Goal: Task Accomplishment & Management: Manage account settings

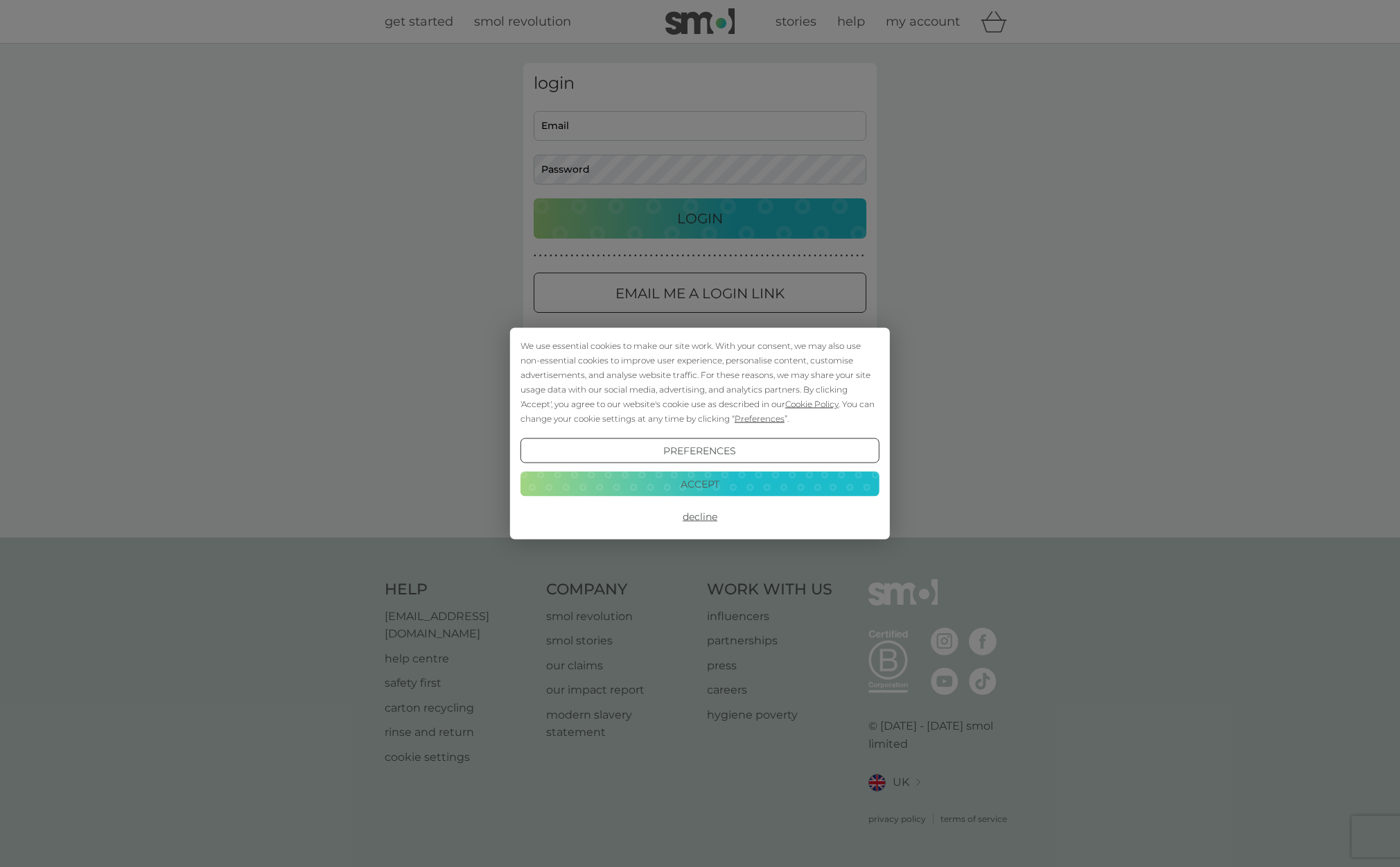
click at [704, 478] on button "Accept" at bounding box center [699, 483] width 359 height 25
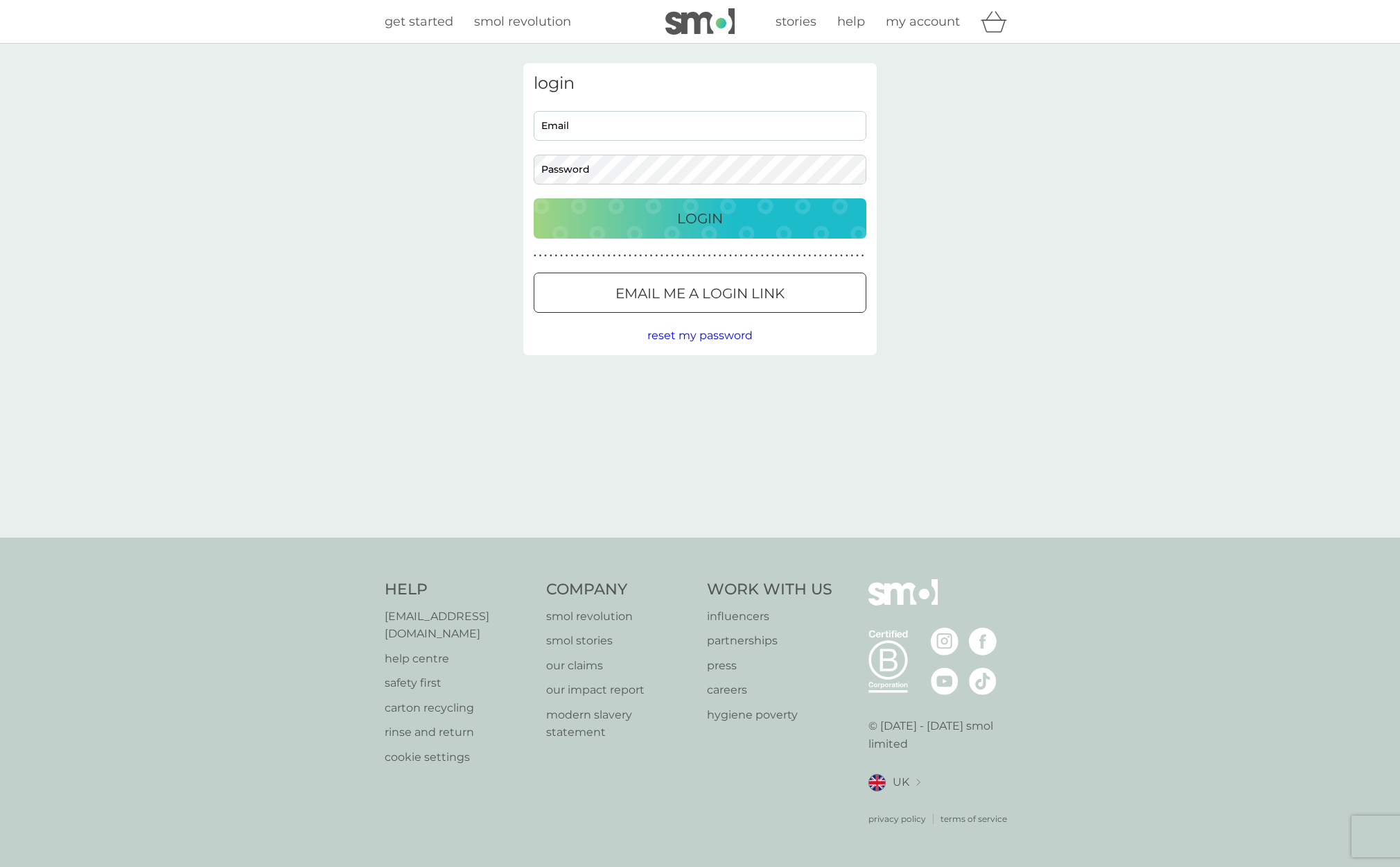
click at [682, 283] on p "Email me a login link" at bounding box center [700, 293] width 169 height 22
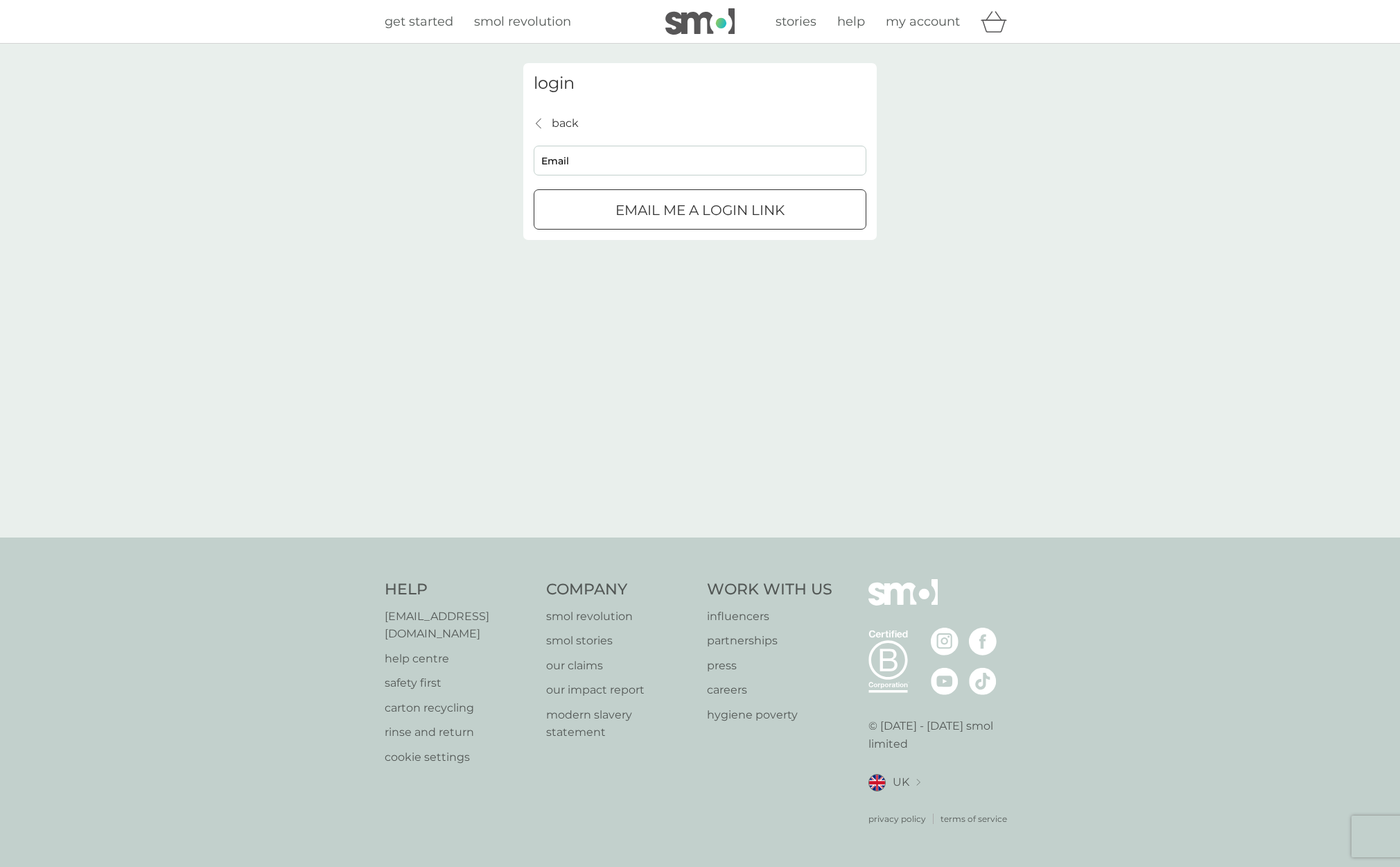
click at [671, 149] on input "Email" at bounding box center [700, 161] width 333 height 30
type input "info@stephchadwick.com"
click at [668, 212] on p "Email me a login link" at bounding box center [700, 210] width 169 height 22
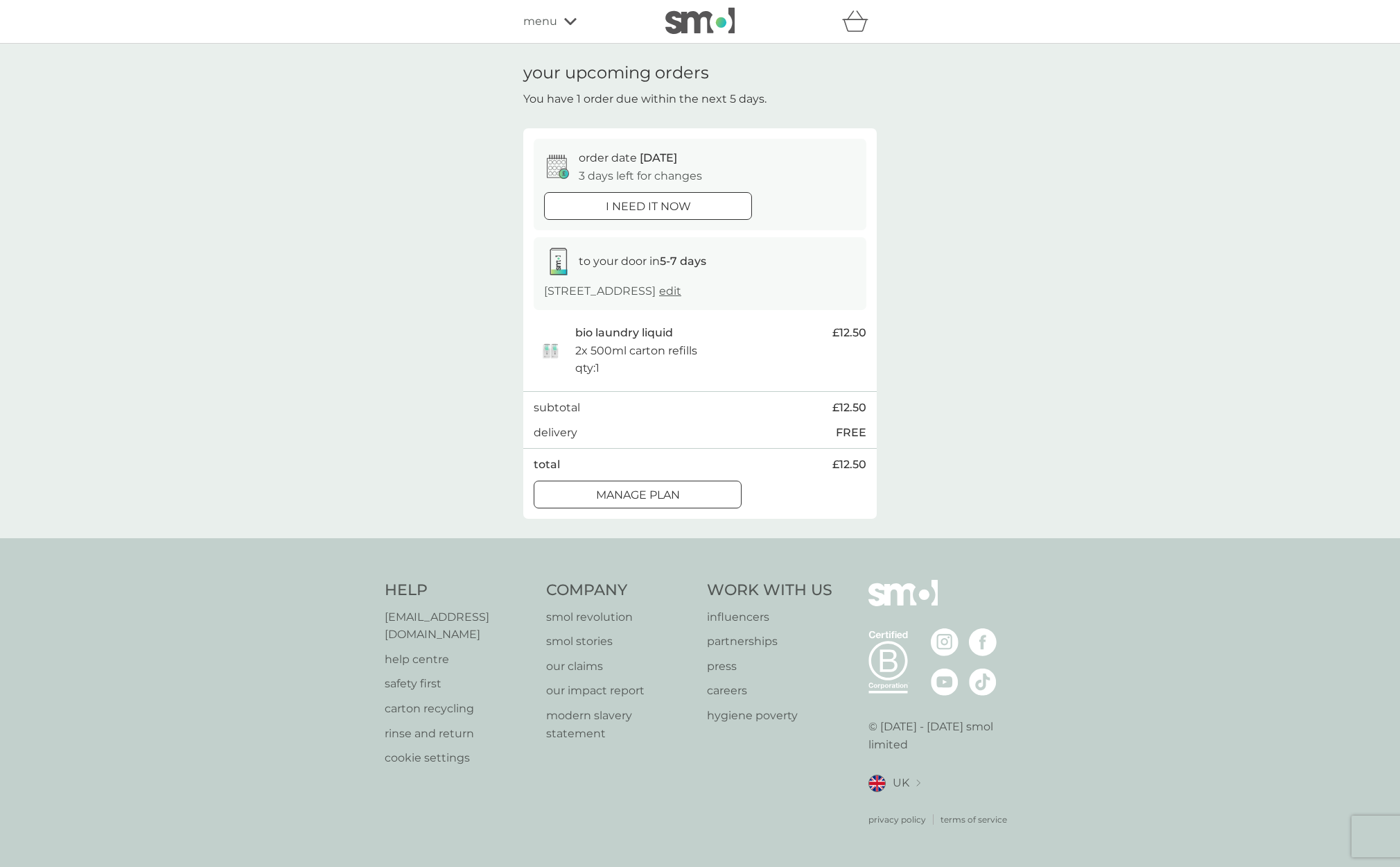
click at [698, 504] on div "Manage plan" at bounding box center [637, 495] width 206 height 18
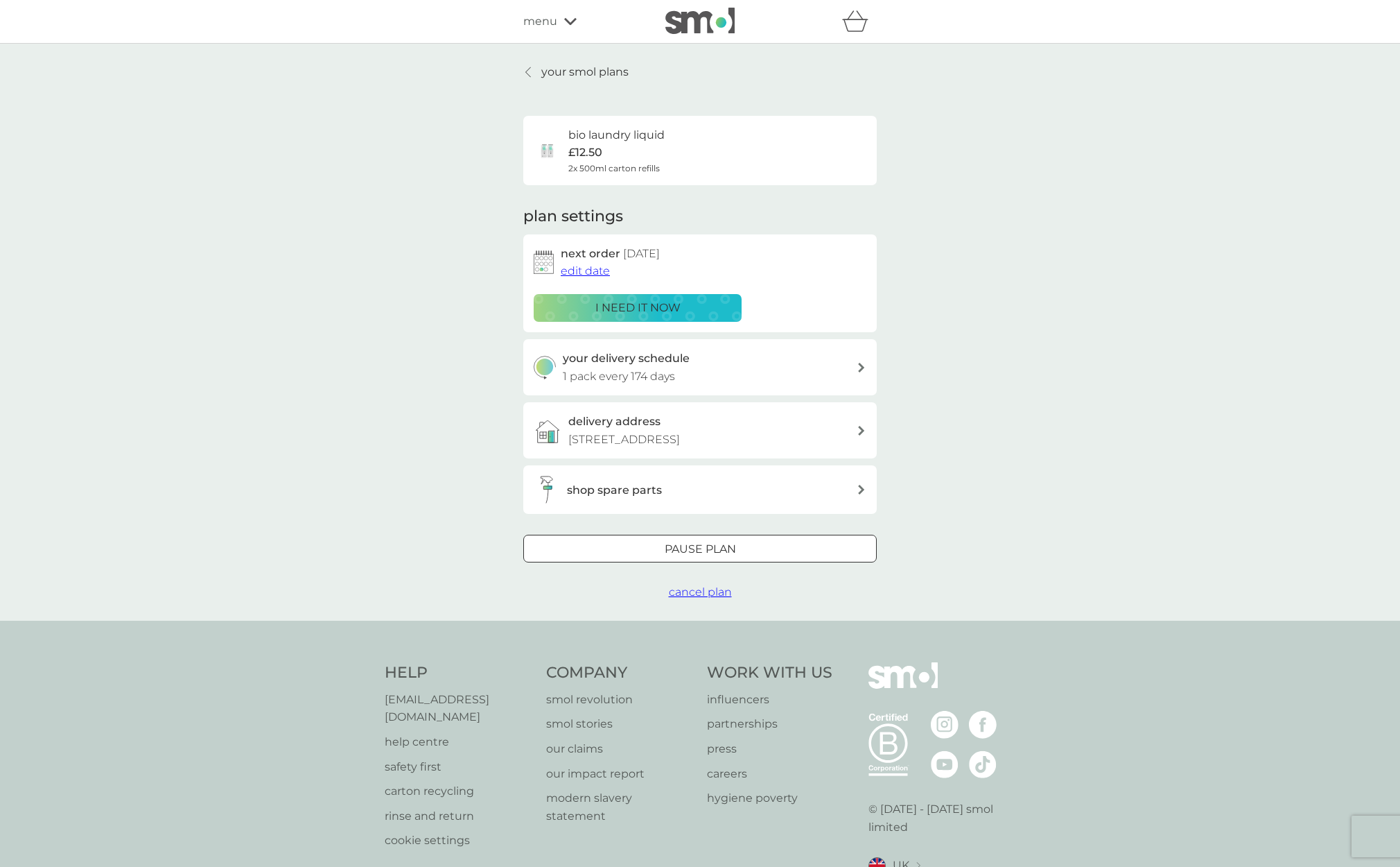
click at [585, 270] on span "edit date" at bounding box center [585, 271] width 49 height 13
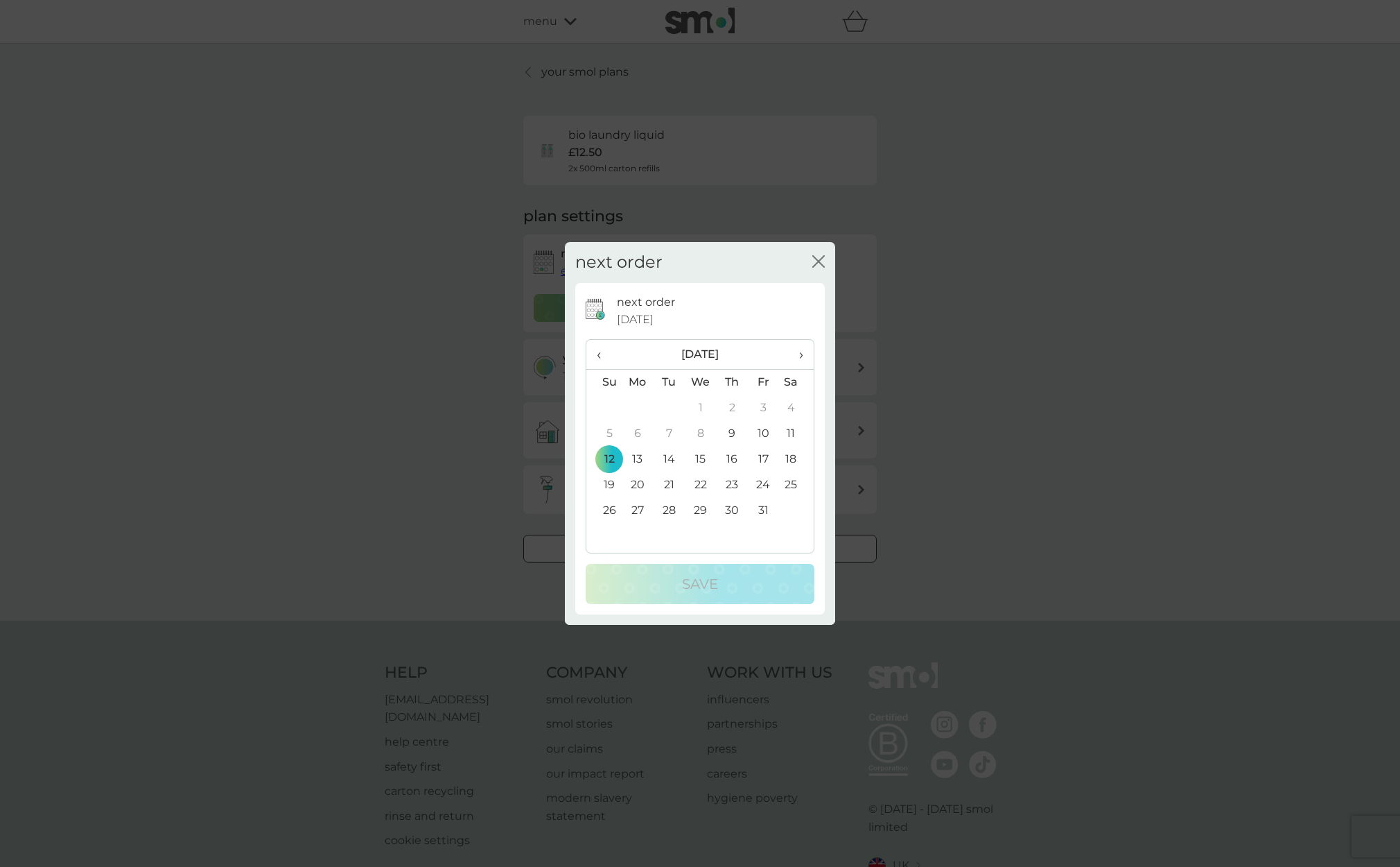
click at [611, 487] on td "19" at bounding box center [604, 485] width 36 height 26
click at [609, 510] on td "26" at bounding box center [604, 511] width 36 height 26
click at [664, 593] on div "Save" at bounding box center [700, 584] width 201 height 22
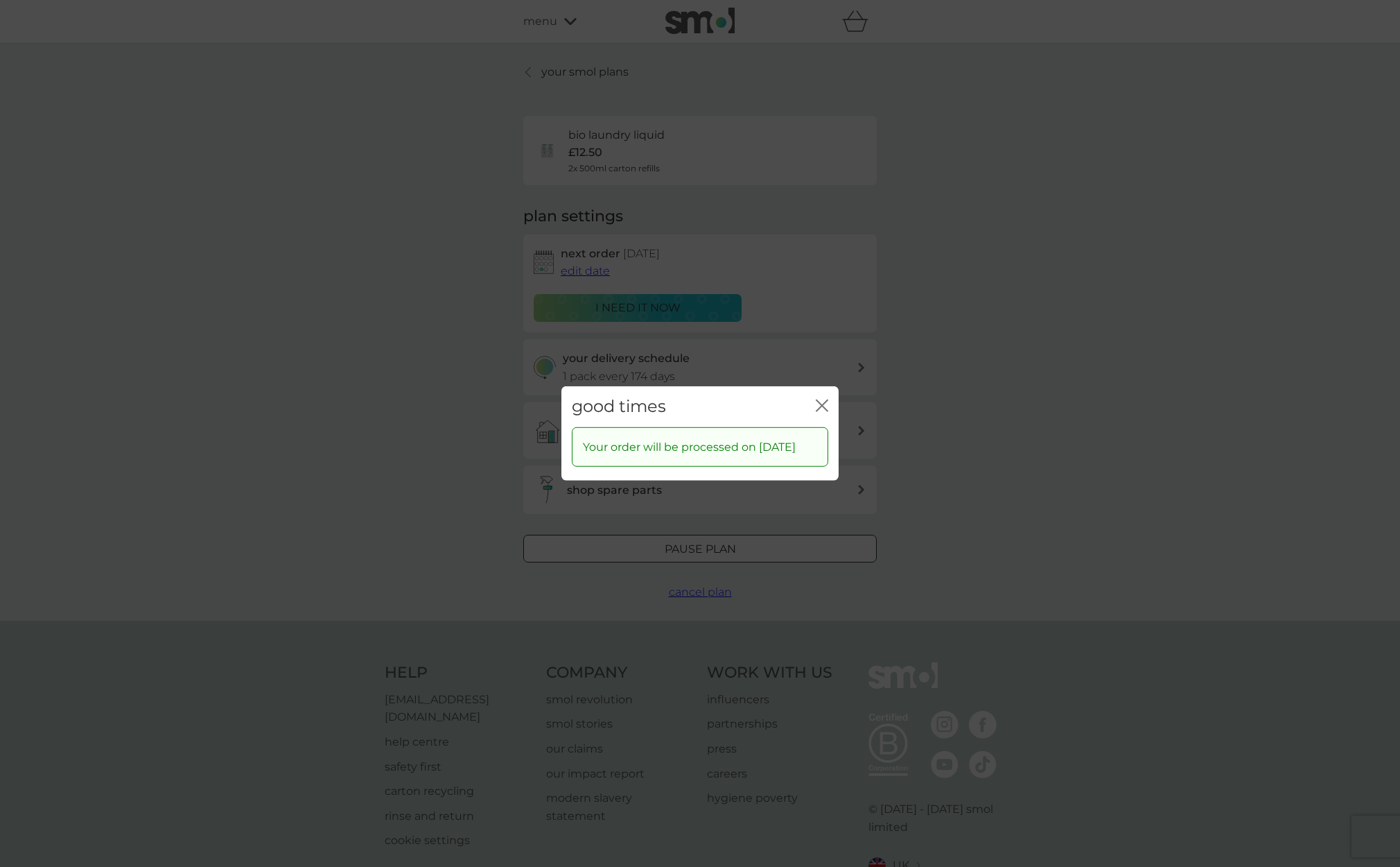
click at [823, 400] on icon "close" at bounding box center [824, 405] width 6 height 11
